Goal: Task Accomplishment & Management: Use online tool/utility

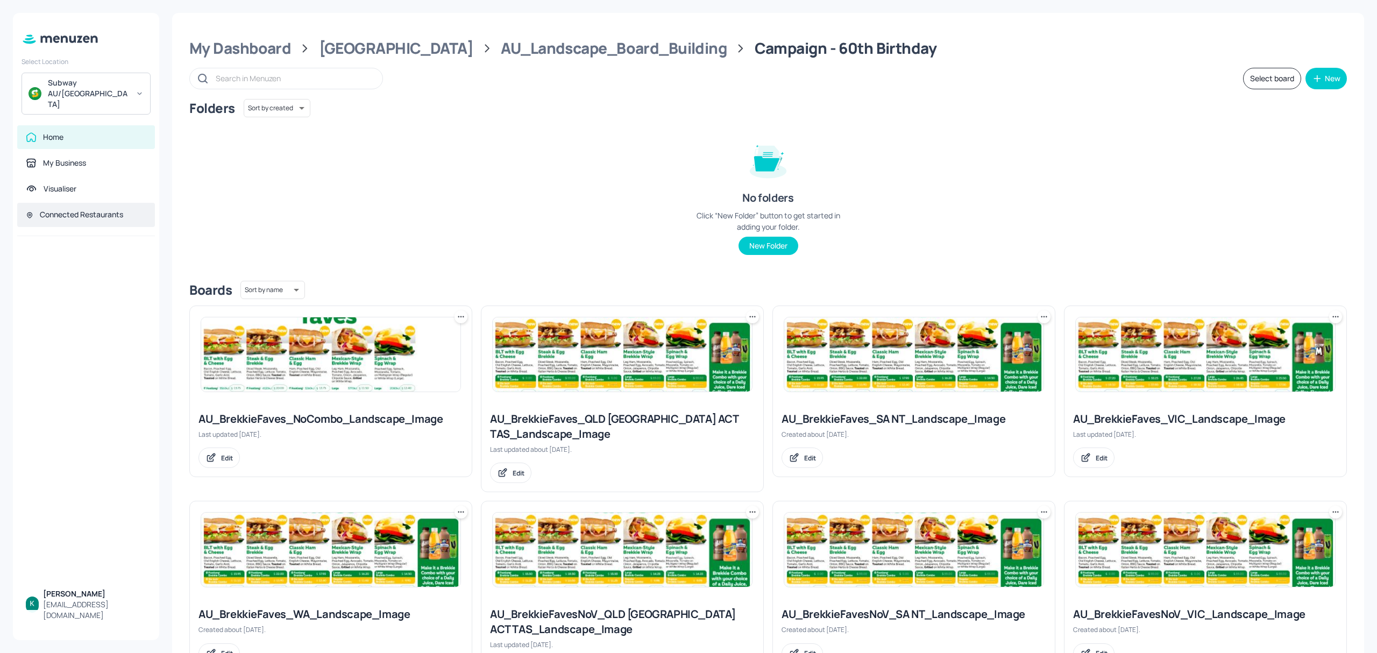
click at [109, 209] on div "Connected Restaurants" at bounding box center [81, 214] width 83 height 11
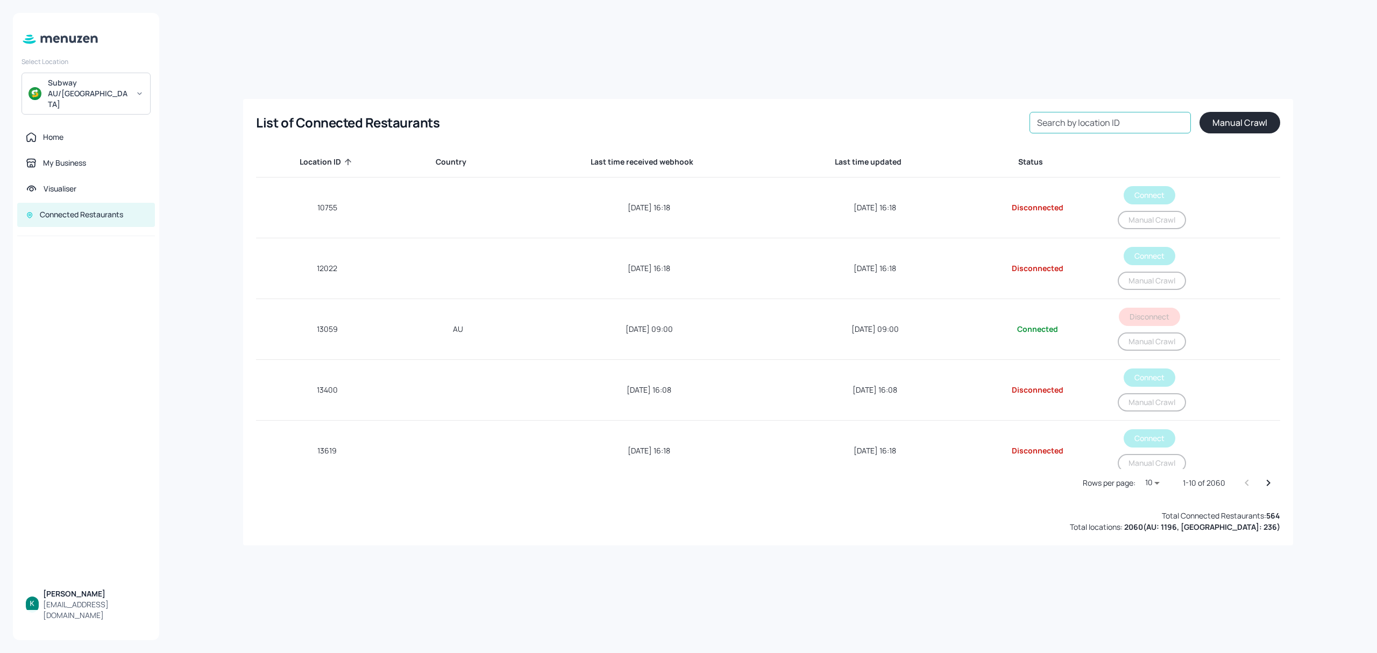
click at [1119, 123] on input "Search by location ID" at bounding box center [1110, 123] width 161 height 22
paste input "CAFE BLOOMING"
type input "CAFE BLOOMING"
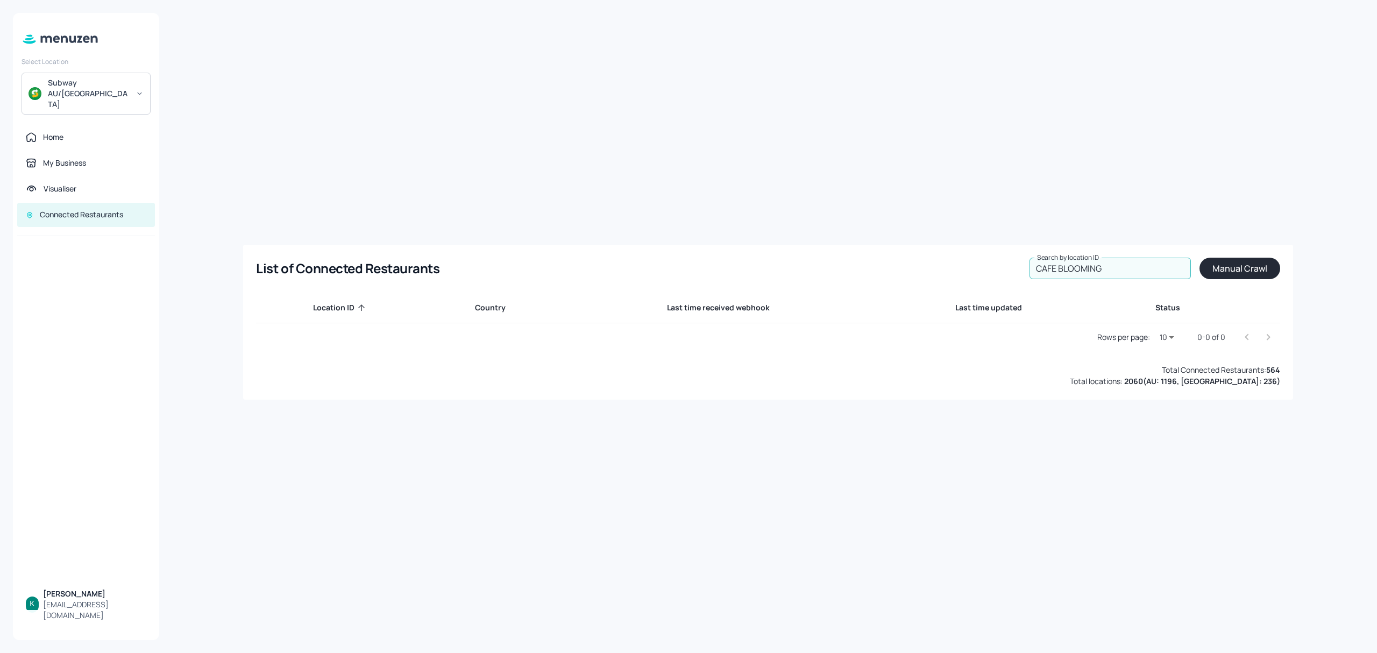
drag, startPoint x: 1112, startPoint y: 272, endPoint x: 987, endPoint y: 281, distance: 125.2
click at [987, 281] on div "List of Connected Restaurants Search by location ID CAFE BLOOMING Search by loc…" at bounding box center [768, 322] width 1050 height 155
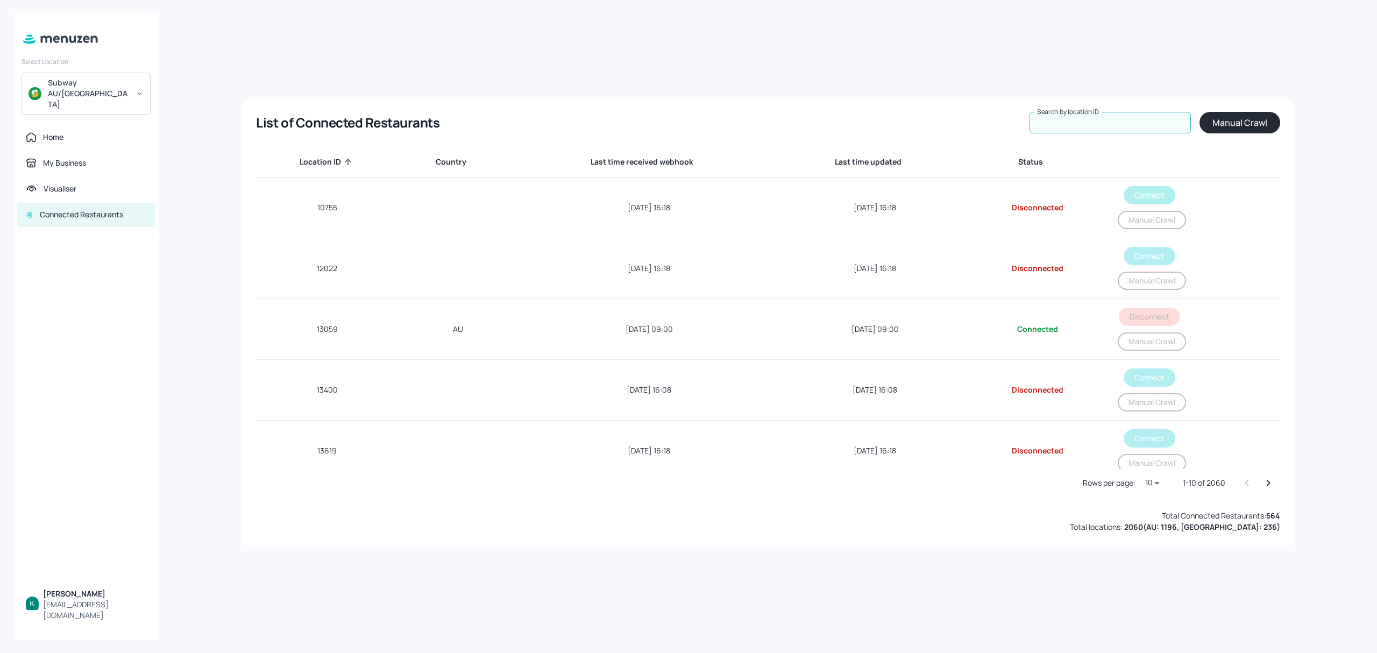
paste input "54253"
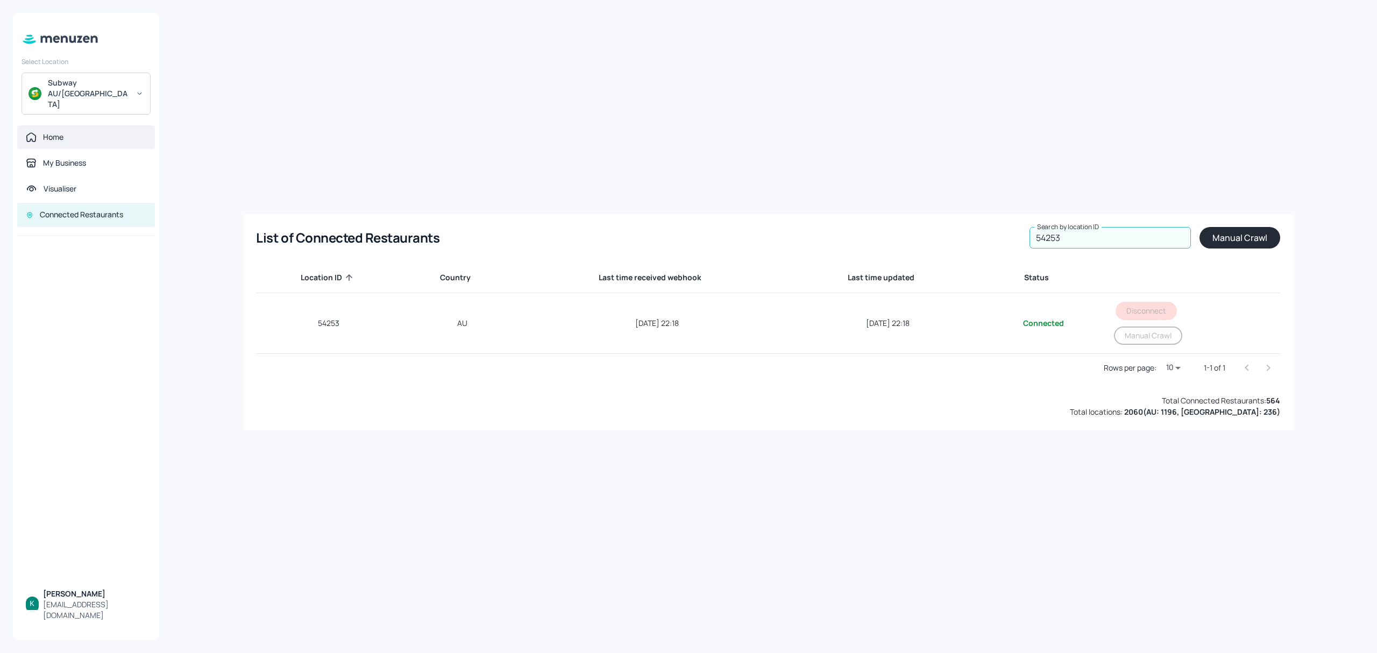
type input "54253"
click at [50, 132] on div "Home" at bounding box center [53, 137] width 20 height 11
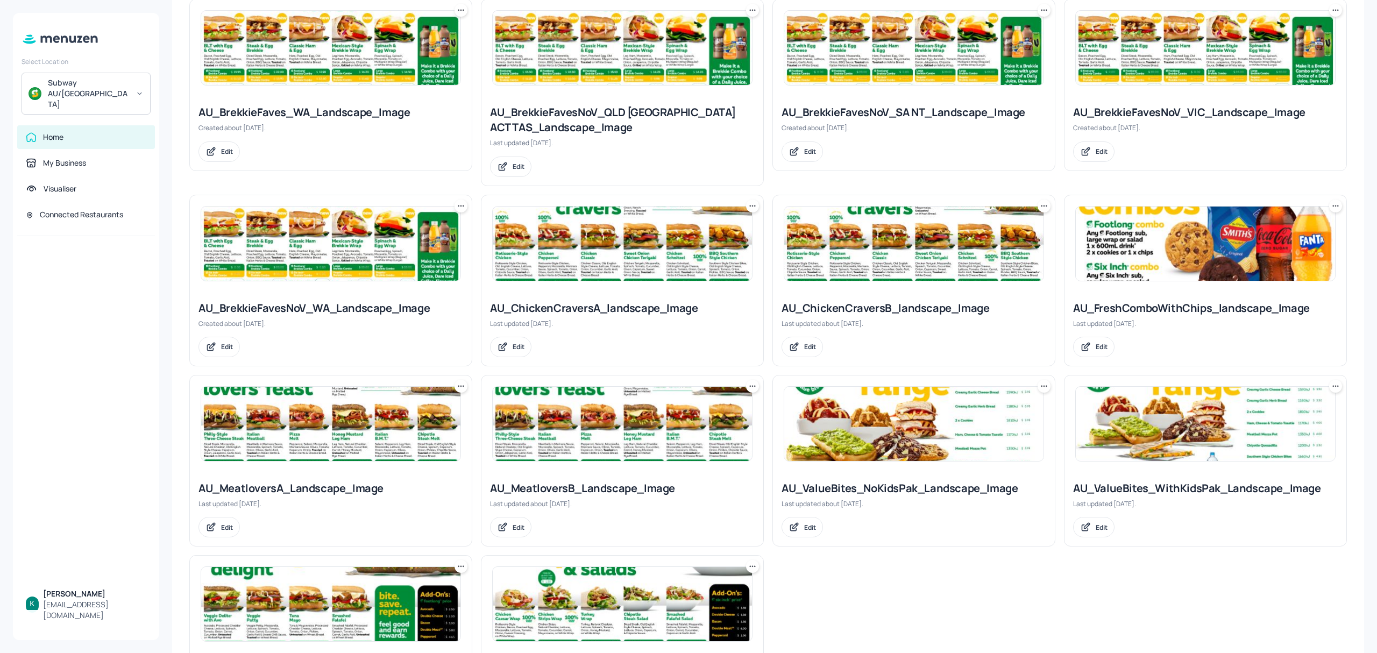
scroll to position [605, 0]
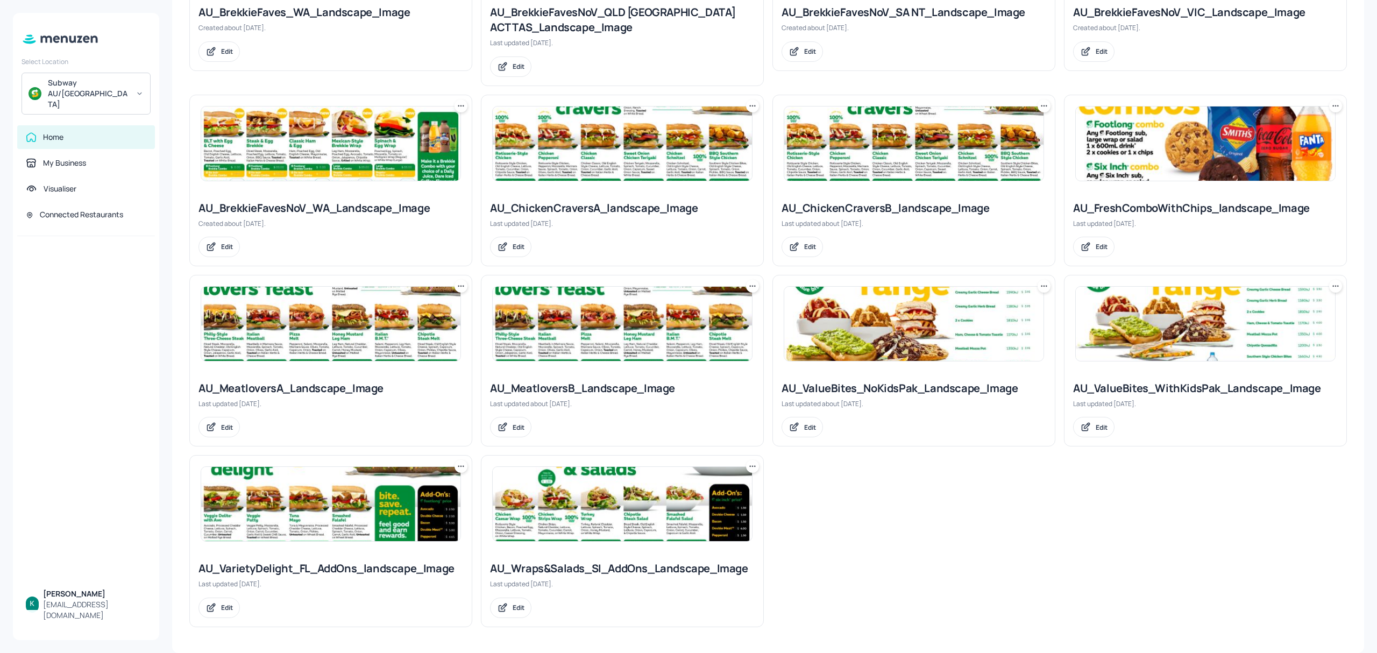
click at [616, 196] on div "AU_ChickenCraversA_landscape_Image Last updated [DATE]. Edit" at bounding box center [623, 229] width 282 height 74
click at [618, 203] on div "AU_ChickenCraversA_landscape_Image" at bounding box center [622, 208] width 265 height 15
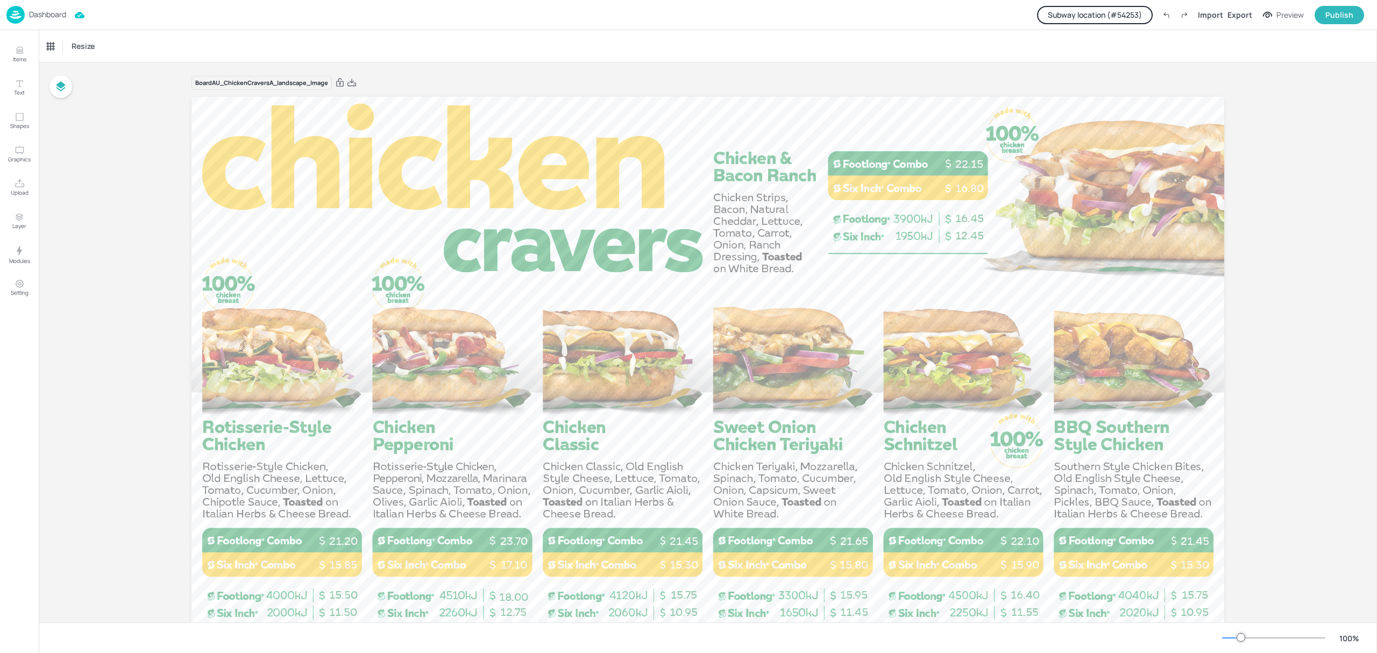
click at [1103, 14] on button "Subway location (# 54253 )" at bounding box center [1095, 15] width 116 height 18
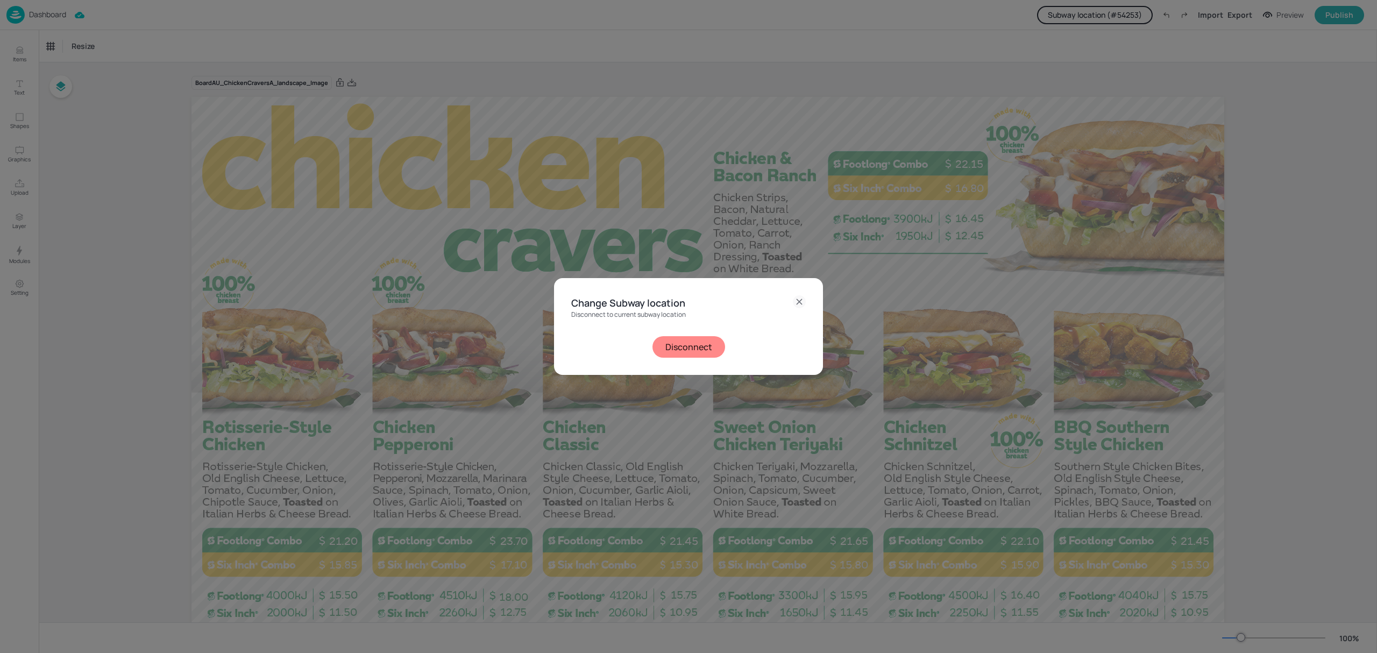
click at [673, 351] on button "Disconnect" at bounding box center [689, 347] width 73 height 22
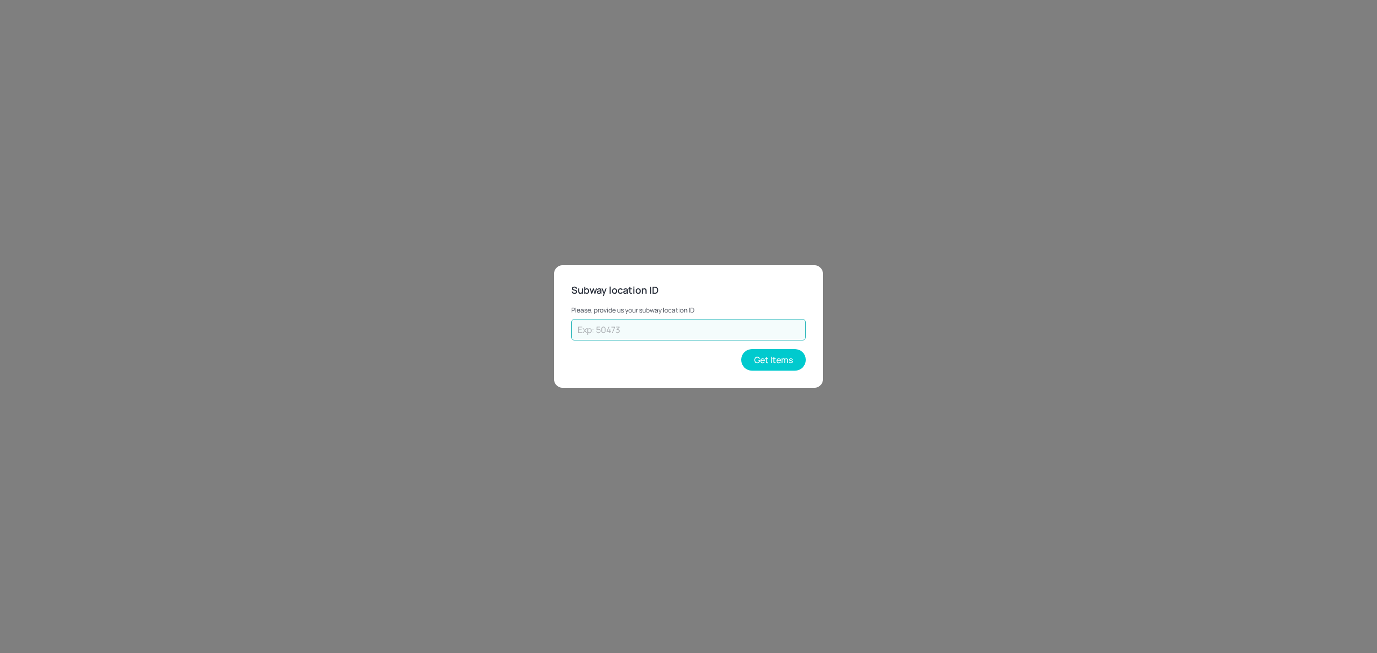
click at [665, 322] on input "text" at bounding box center [688, 330] width 235 height 22
paste input "54253"
type input "54253"
click at [782, 363] on button "Get Items" at bounding box center [773, 360] width 65 height 22
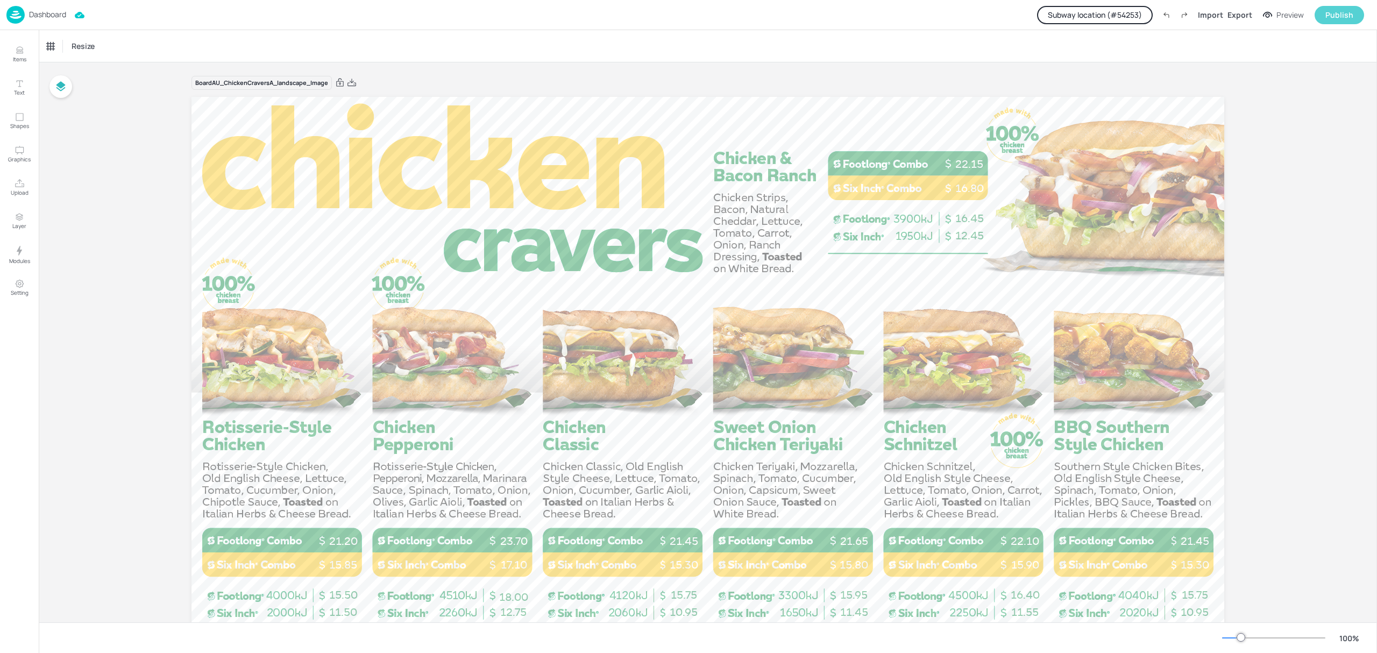
click at [1354, 14] on button "Publish" at bounding box center [1340, 15] width 50 height 18
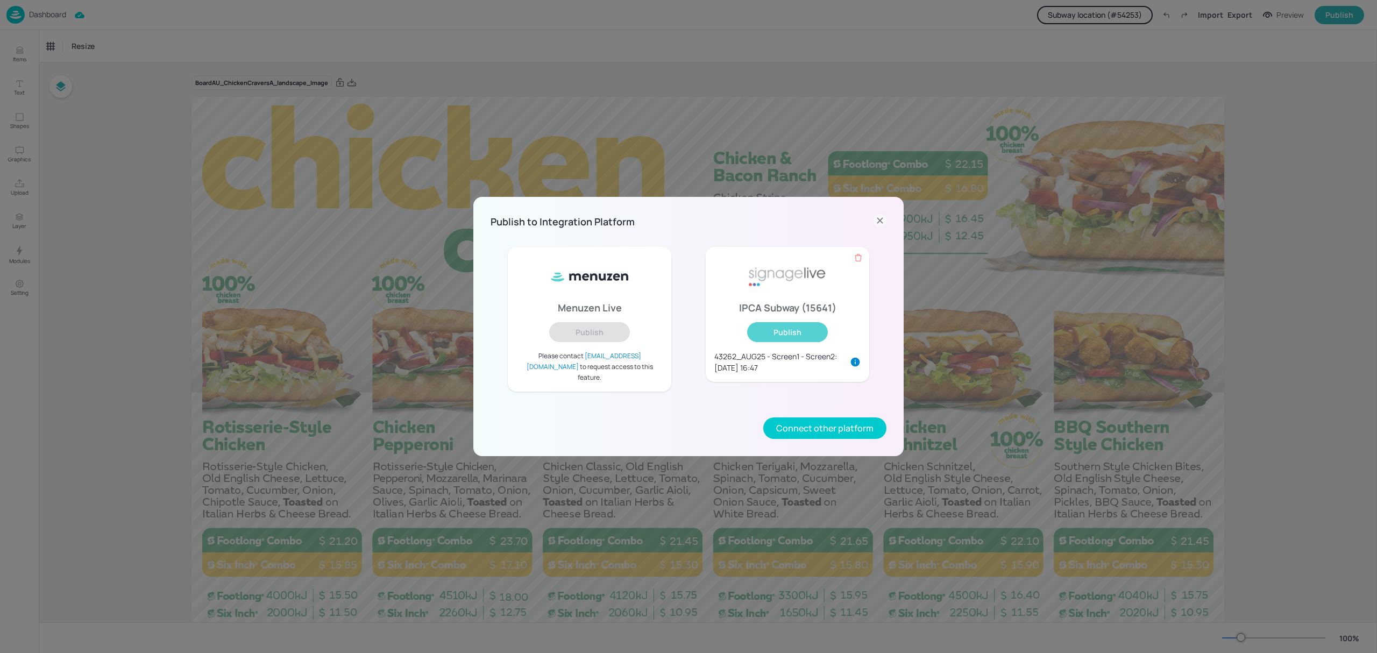
click at [777, 336] on button "Publish" at bounding box center [787, 332] width 81 height 20
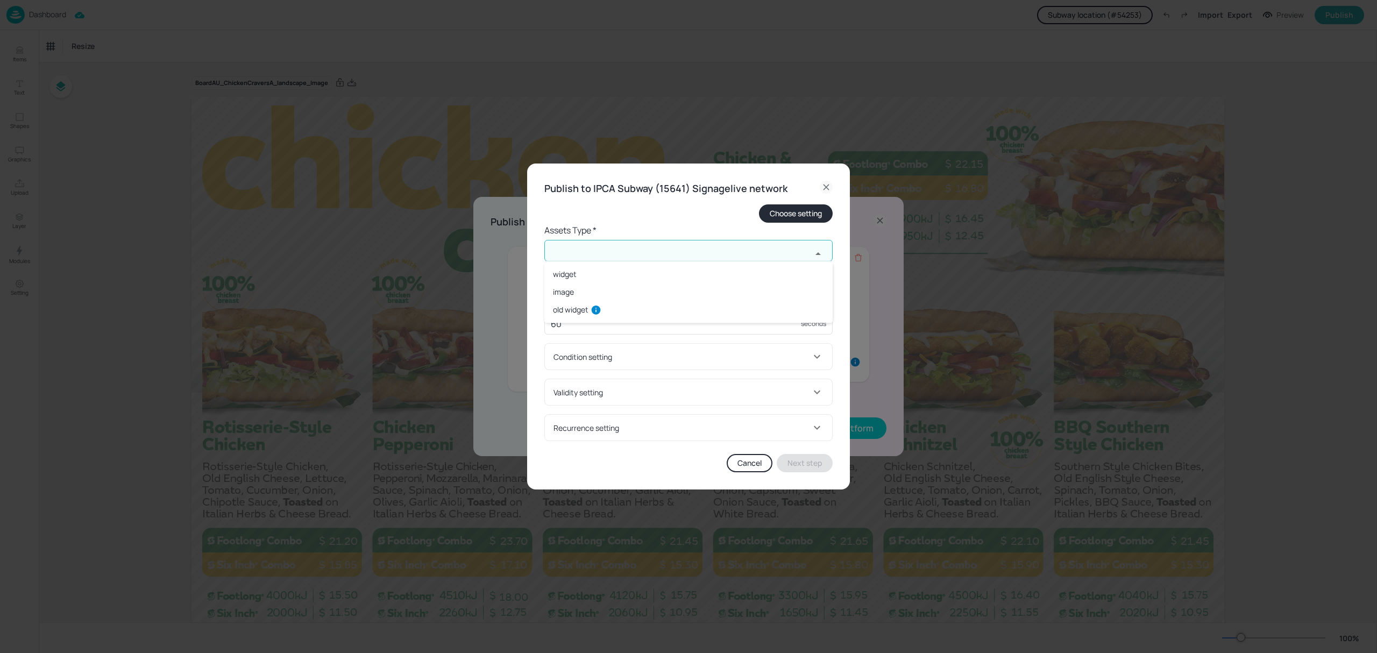
click at [651, 249] on input "text" at bounding box center [678, 251] width 267 height 22
click at [577, 313] on li "old widget" at bounding box center [689, 310] width 288 height 18
type input "old widget"
click at [586, 291] on input "text" at bounding box center [678, 294] width 267 height 22
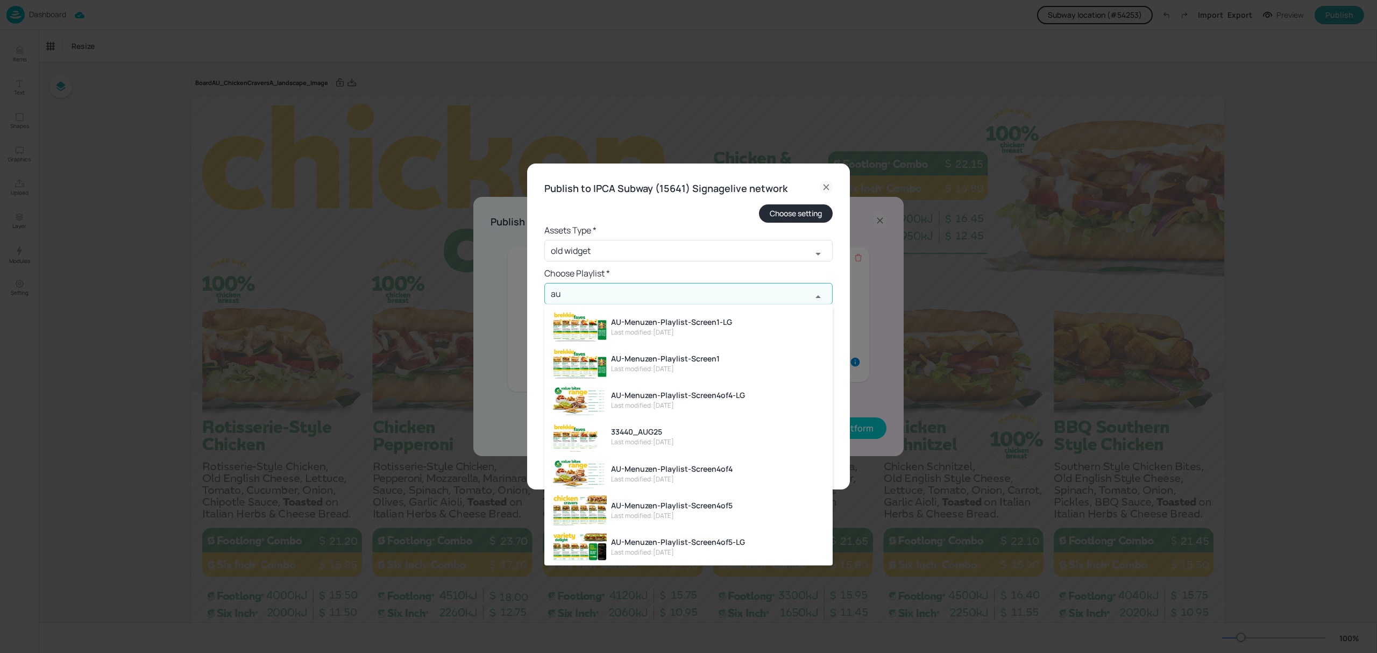
type input "a"
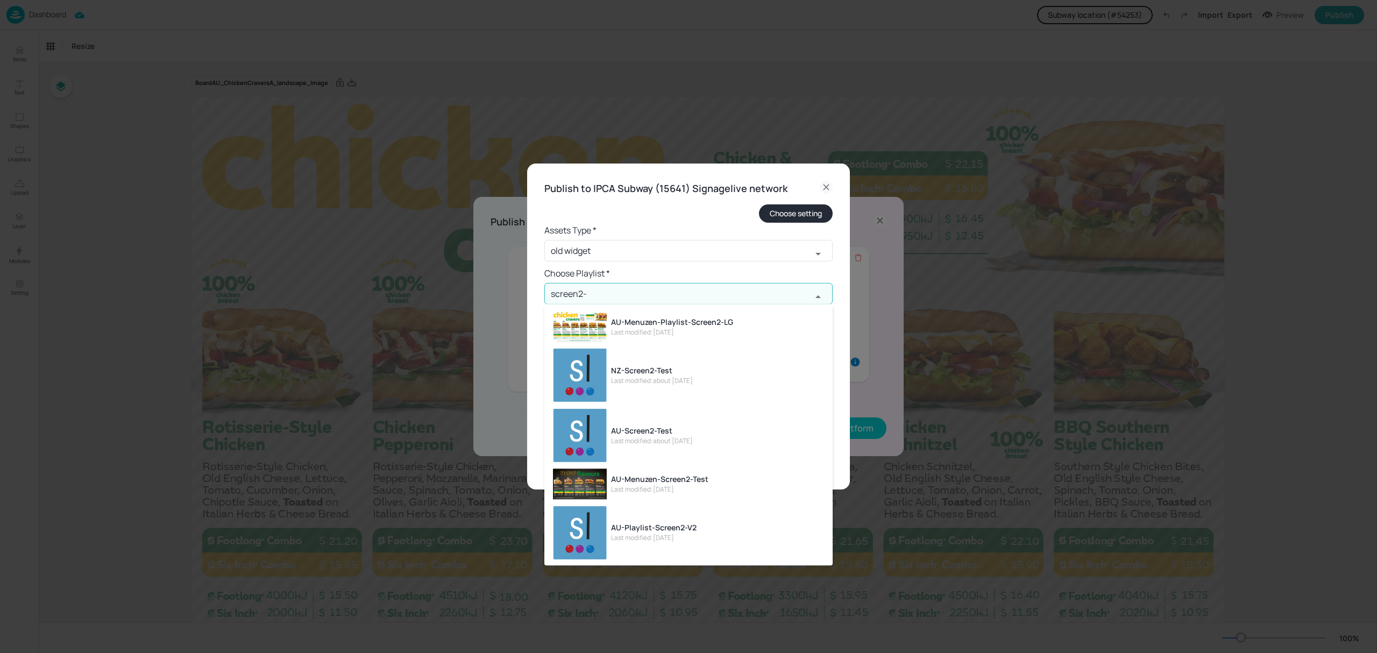
click at [681, 328] on div "Last modified: [DATE]" at bounding box center [672, 333] width 122 height 10
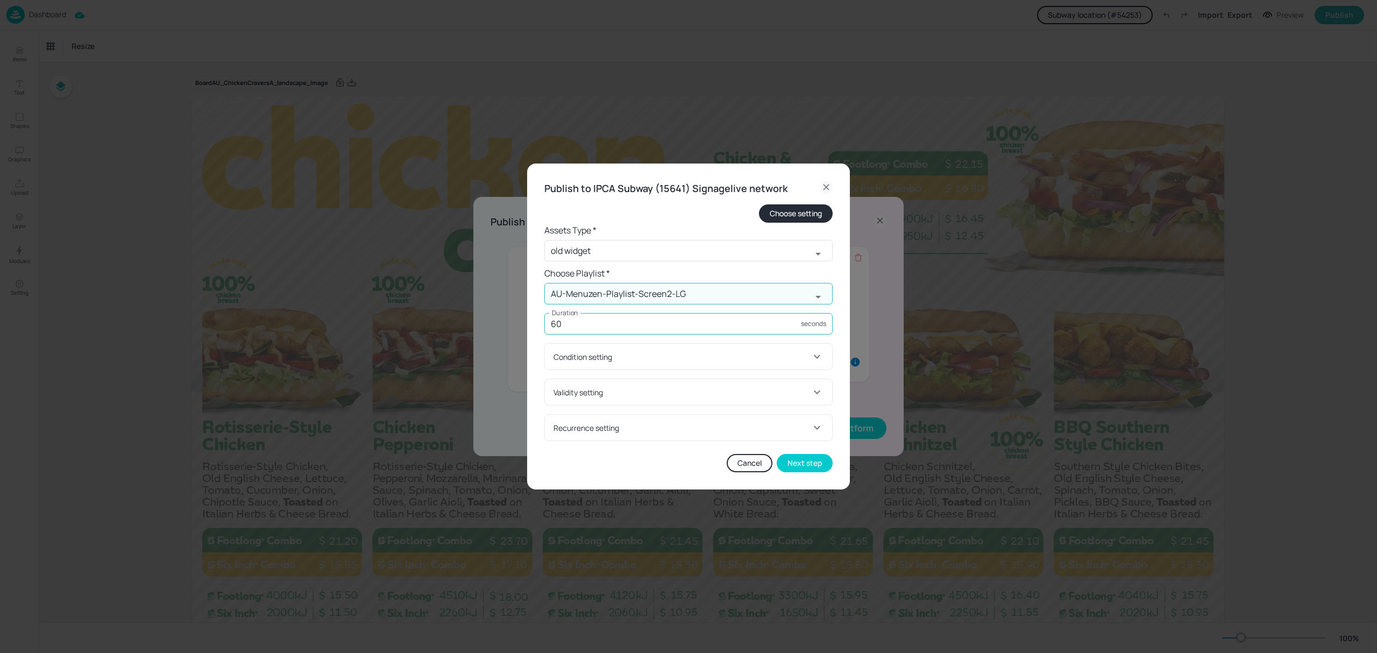
type input "AU-Menuzen-Playlist-Screen2-LG"
drag, startPoint x: 571, startPoint y: 328, endPoint x: 520, endPoint y: 325, distance: 51.2
click at [520, 325] on div "Publish to IPCA Subway (15641) Signagelive network Choose setting Assets Type *…" at bounding box center [688, 326] width 1377 height 653
type input "30"
click at [703, 354] on div "Condition setting" at bounding box center [682, 356] width 257 height 11
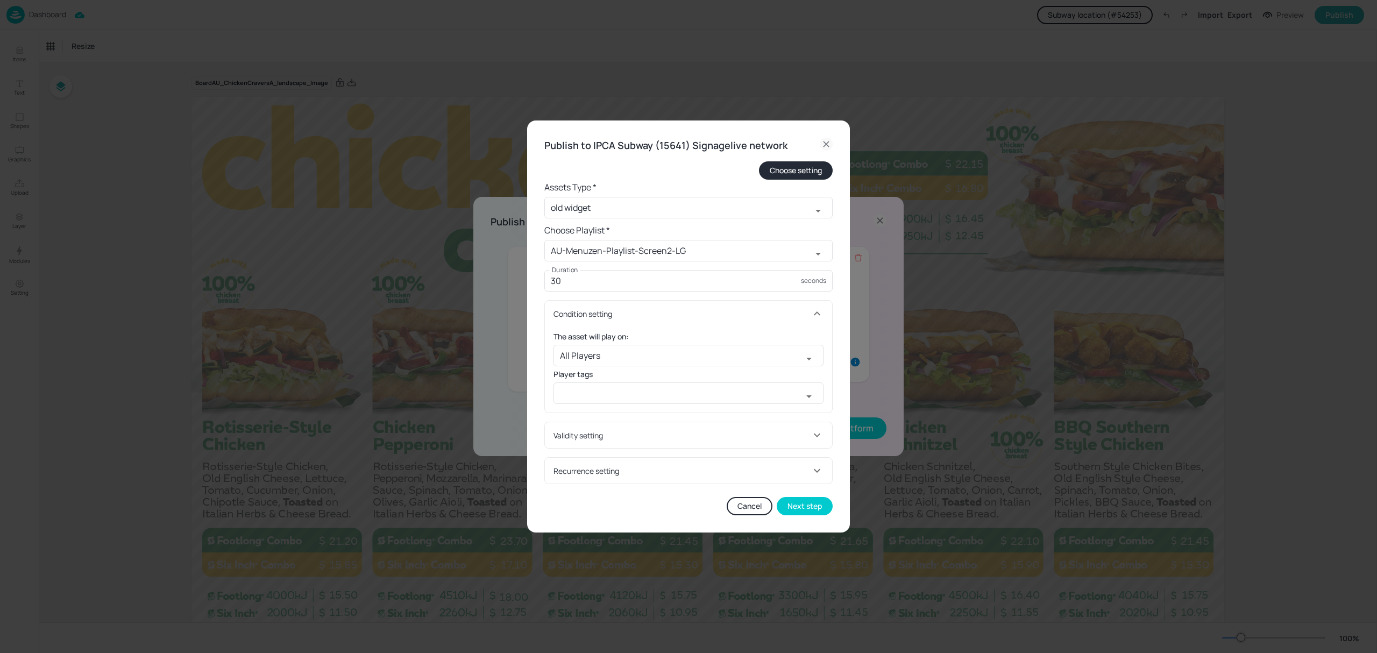
click at [726, 310] on div "Condition setting" at bounding box center [682, 313] width 257 height 11
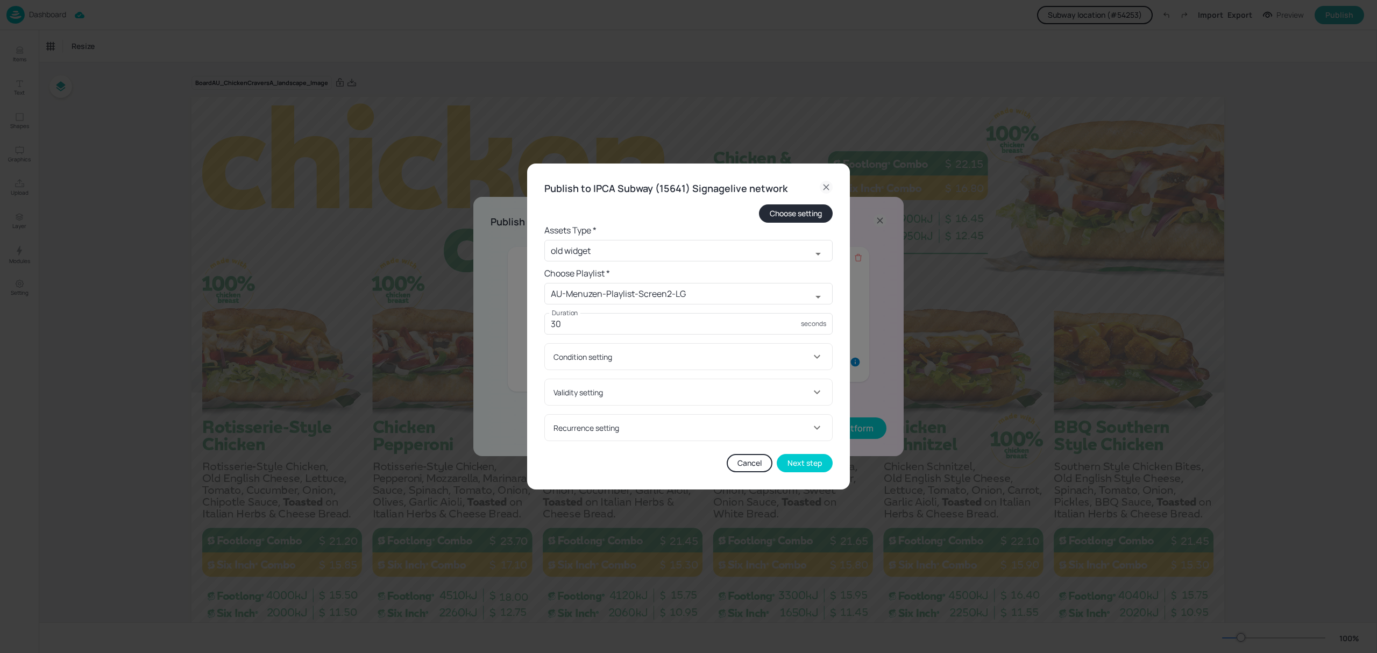
click at [687, 387] on div "Validity setting" at bounding box center [682, 392] width 257 height 11
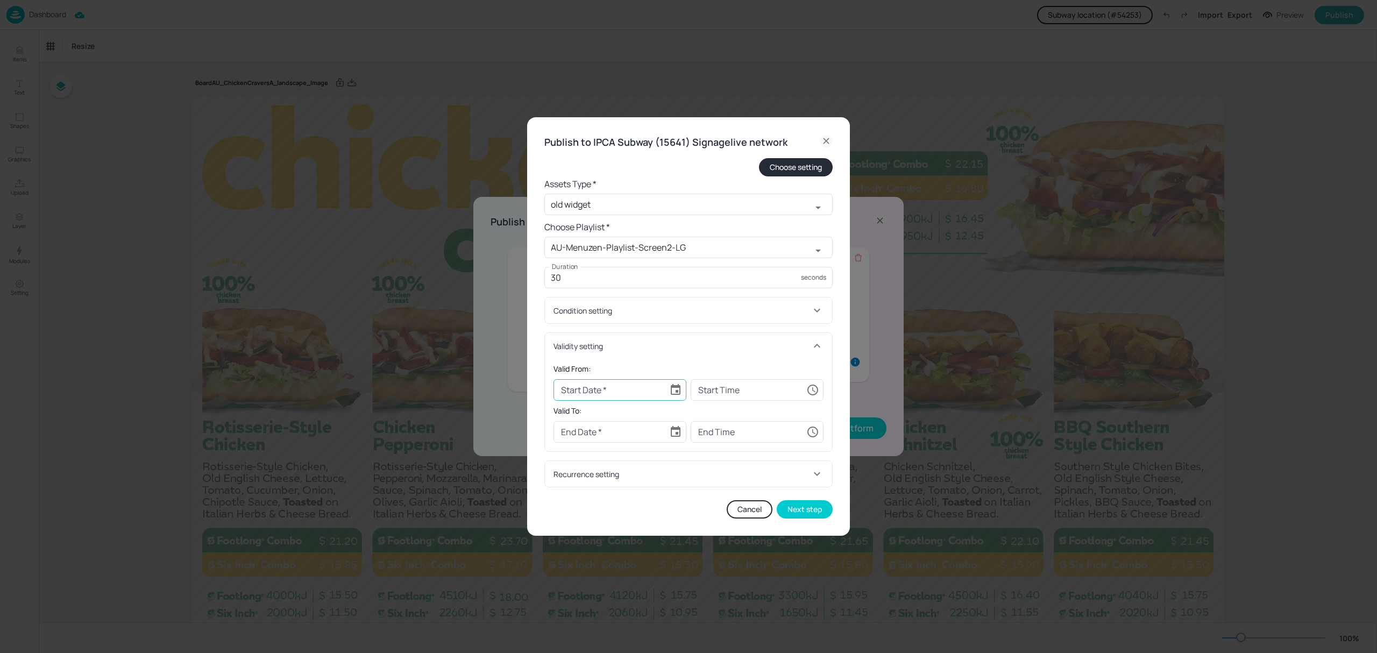
click at [675, 388] on icon "Choose date" at bounding box center [676, 389] width 10 height 11
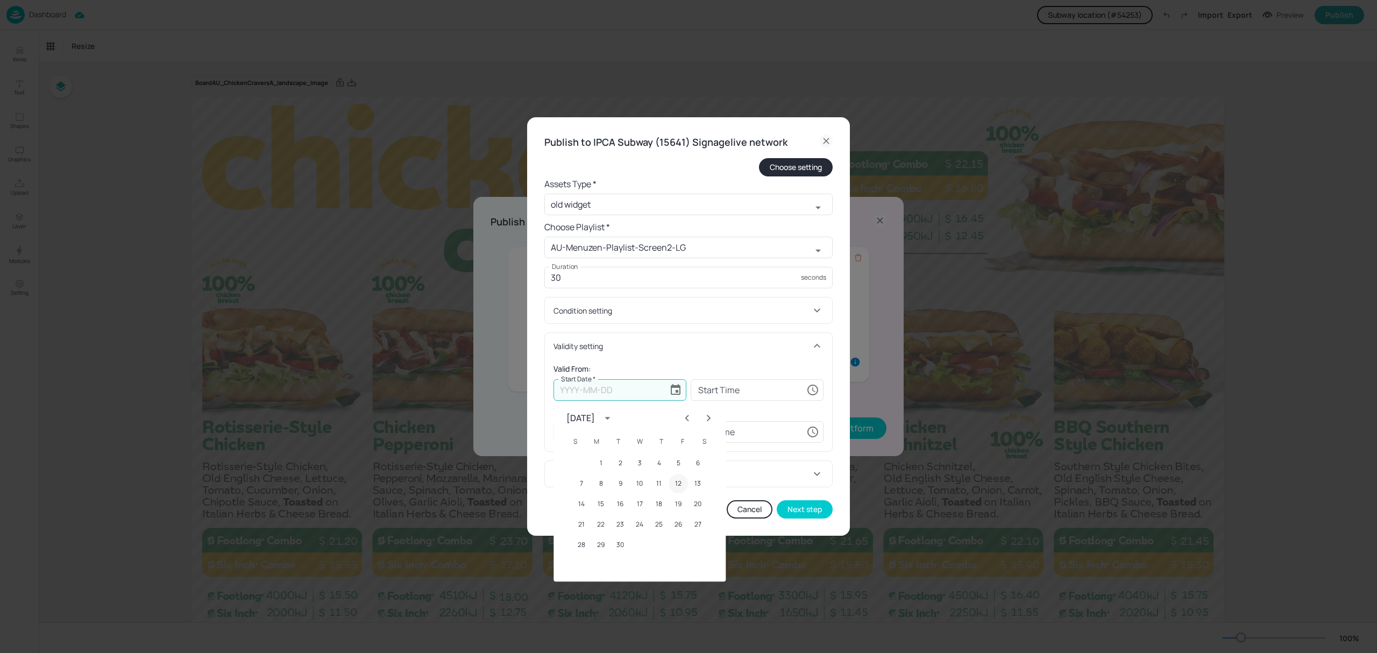
click at [676, 484] on button "12" at bounding box center [678, 483] width 19 height 19
type input "[DATE]"
type input "00:00:00"
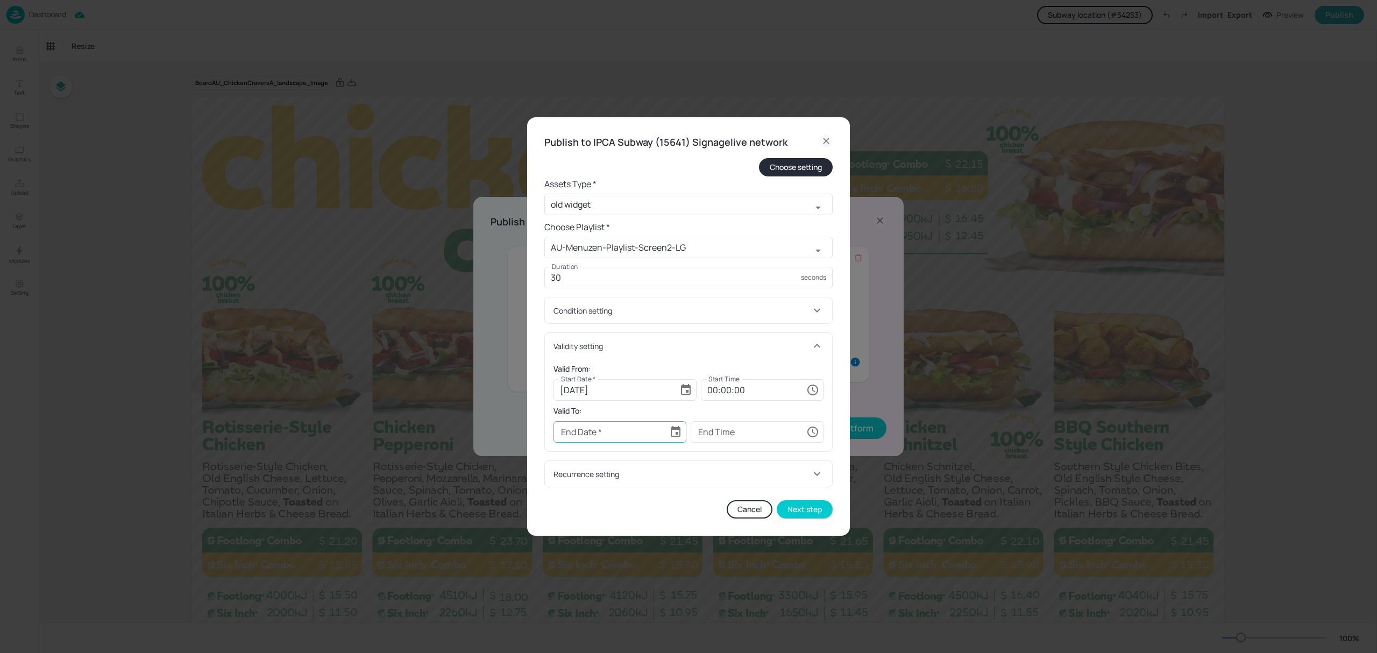
click at [668, 431] on button "Choose date" at bounding box center [676, 432] width 22 height 22
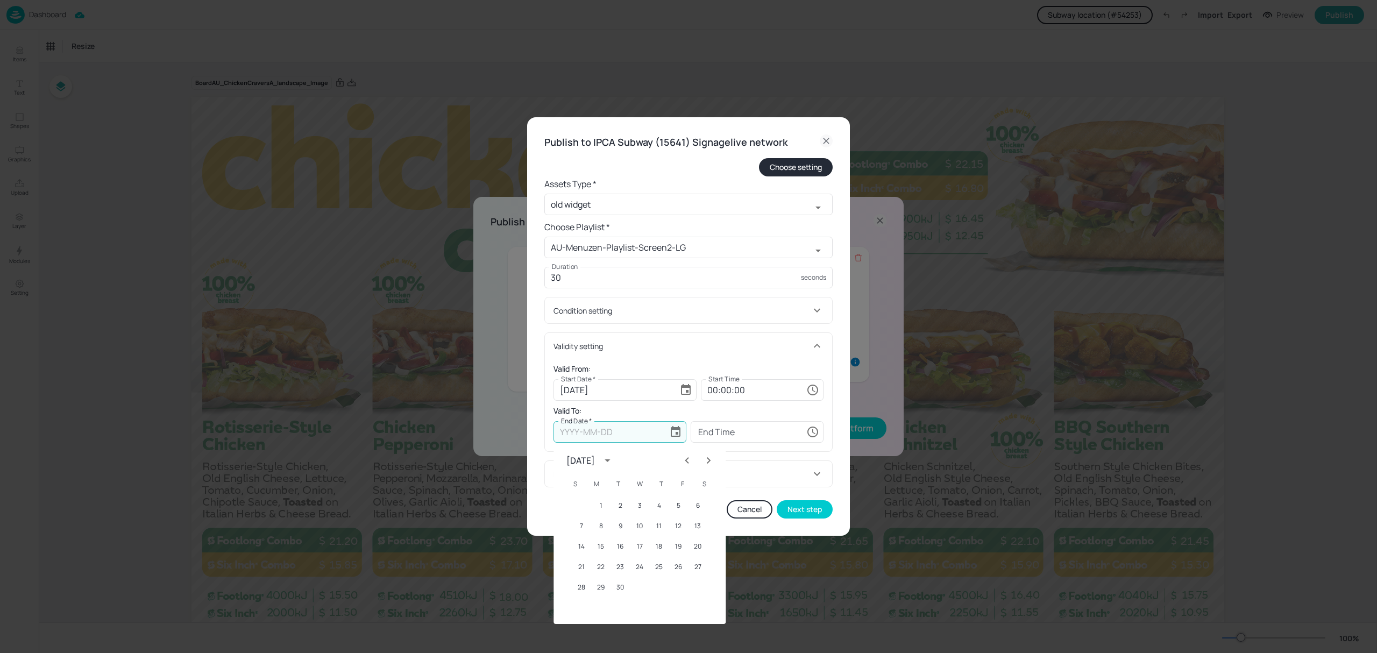
click at [709, 455] on icon "Next month" at bounding box center [708, 460] width 13 height 13
drag, startPoint x: 623, startPoint y: 559, endPoint x: 635, endPoint y: 551, distance: 14.0
click at [623, 558] on button "23" at bounding box center [620, 566] width 19 height 19
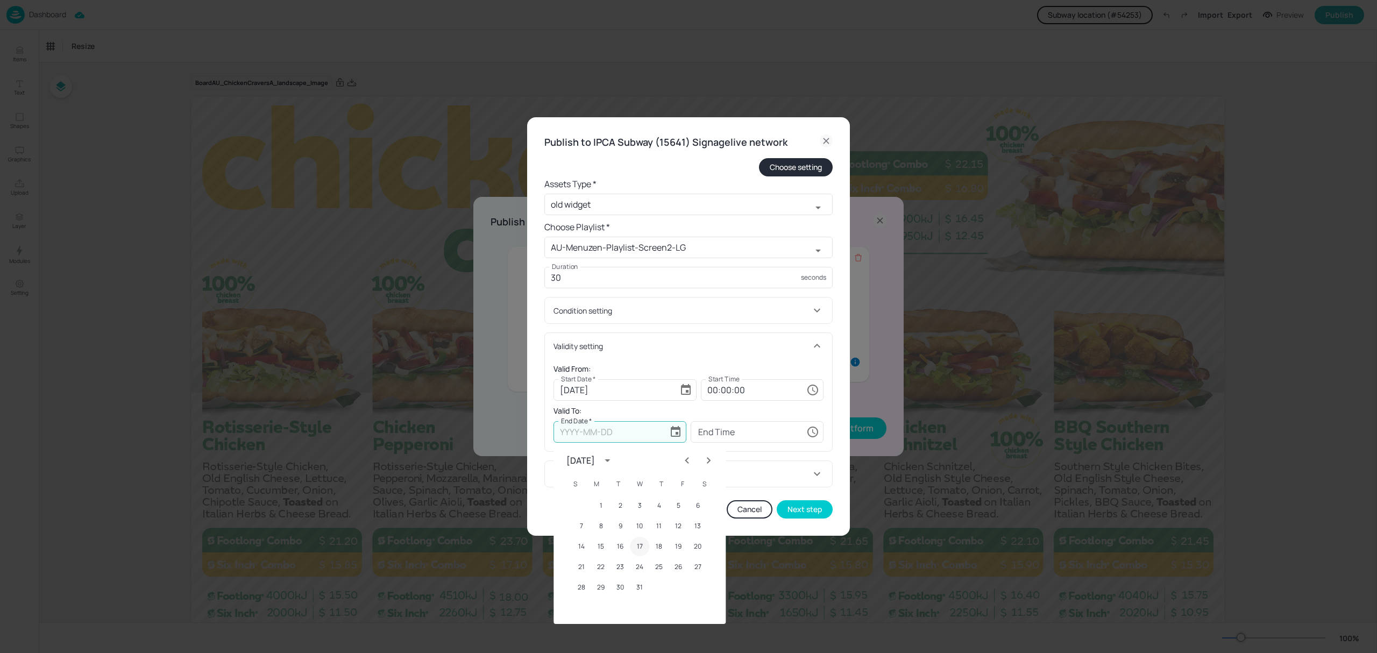
type input "[DATE]"
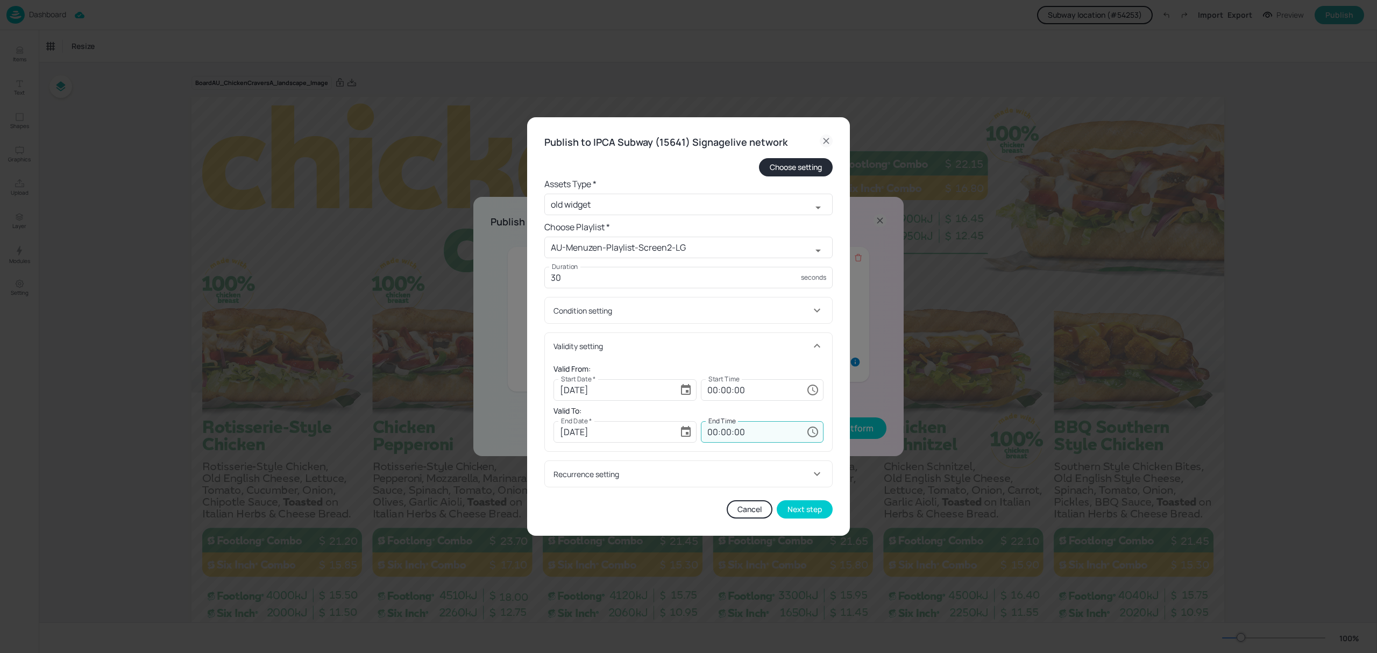
click at [713, 434] on input "00:00:00" at bounding box center [751, 432] width 101 height 22
type input "23:59:59"
click at [765, 412] on h6 "Valid To:" at bounding box center [689, 411] width 270 height 12
click at [810, 508] on button "Next step" at bounding box center [805, 509] width 56 height 18
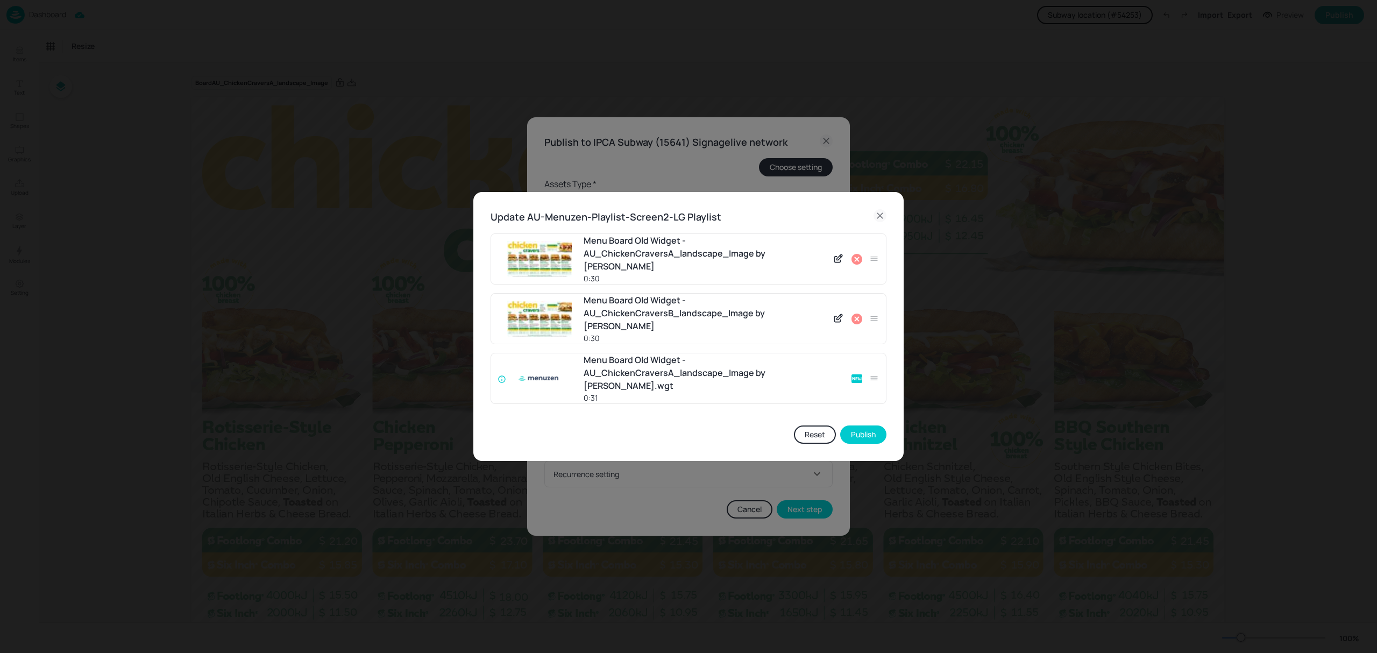
click at [858, 266] on icon at bounding box center [857, 259] width 13 height 13
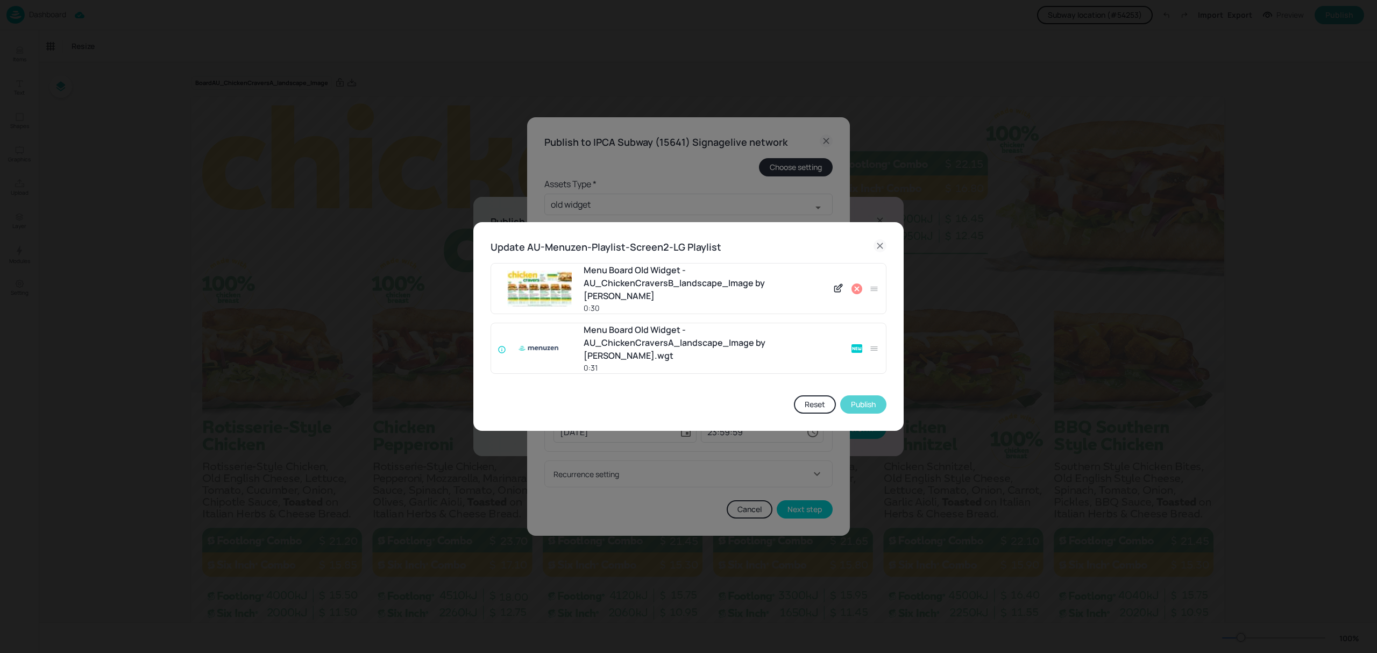
click at [868, 395] on button "Publish" at bounding box center [863, 404] width 46 height 18
